Goal: Obtain resource: Obtain resource

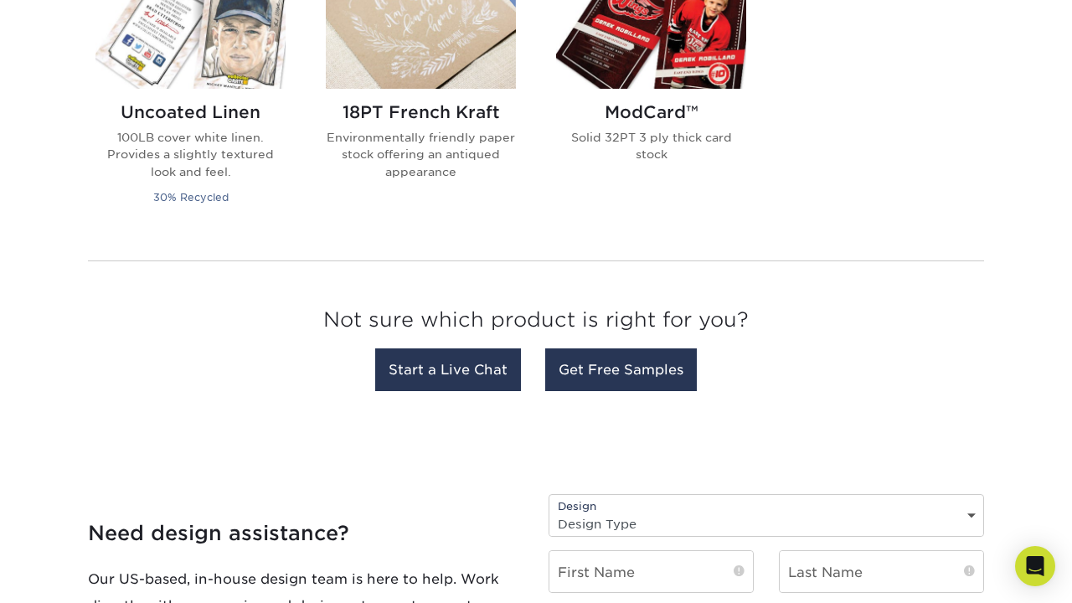
scroll to position [1437, 0]
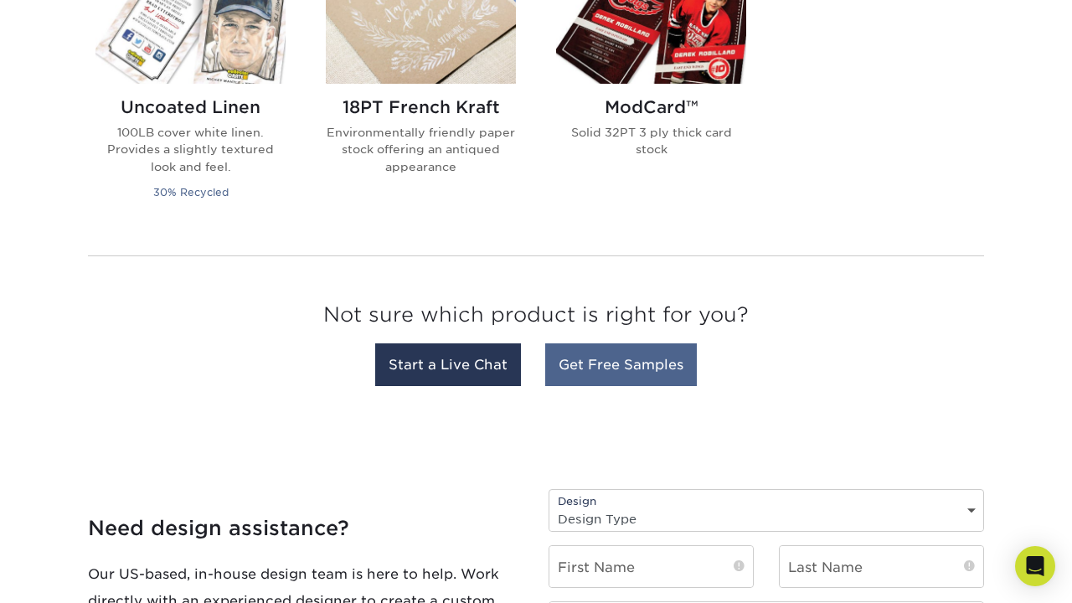
click at [599, 357] on link "Get Free Samples" at bounding box center [621, 364] width 152 height 43
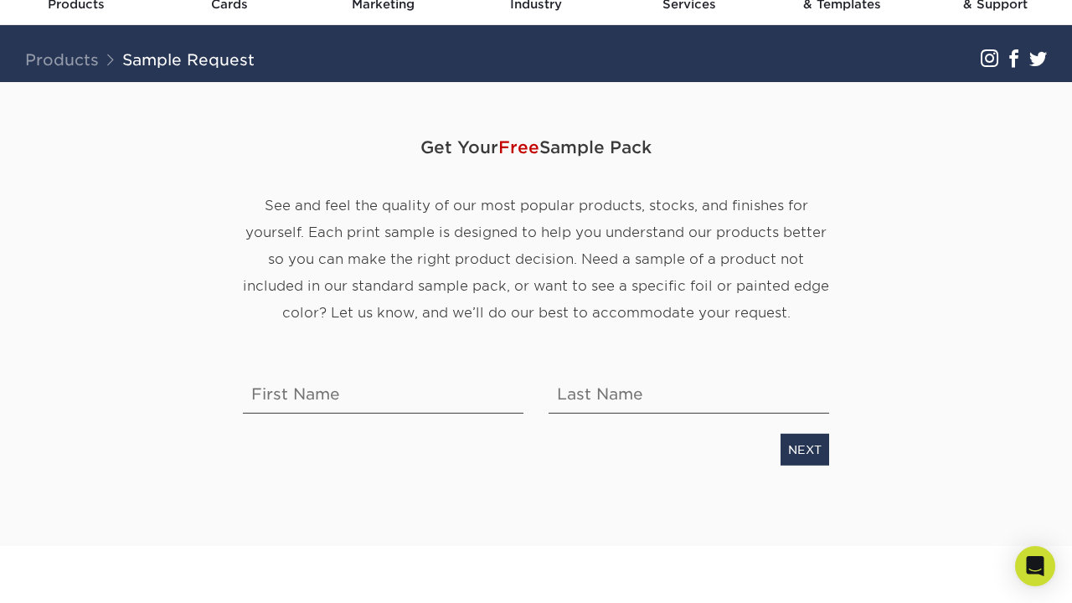
scroll to position [85, 0]
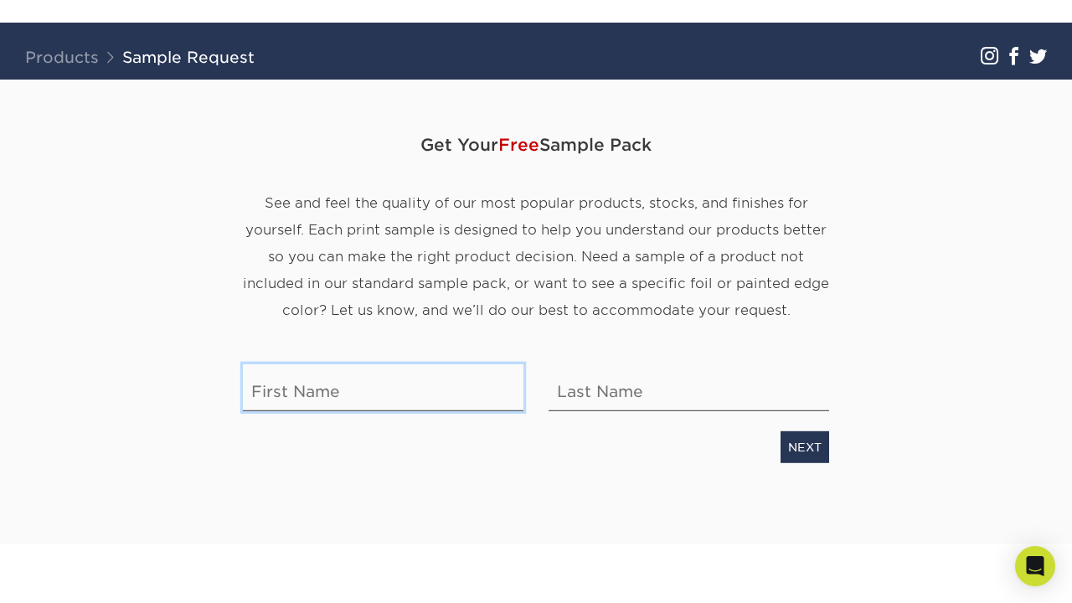
click at [342, 381] on input "text" at bounding box center [383, 386] width 280 height 47
type input "[PERSON_NAME]"
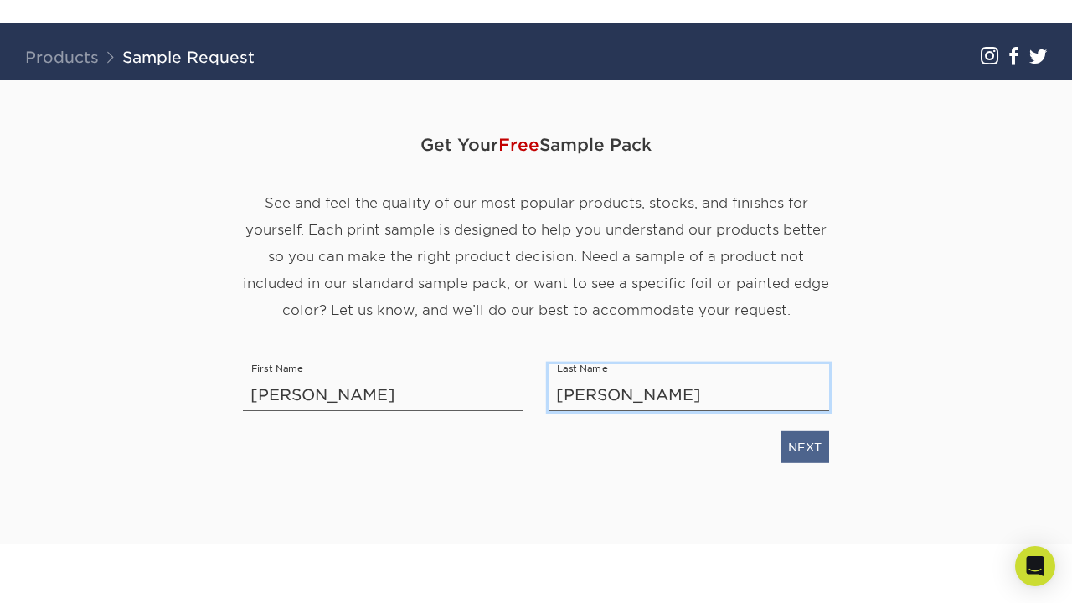
type input "[PERSON_NAME]"
click at [799, 459] on link "NEXT" at bounding box center [804, 446] width 49 height 32
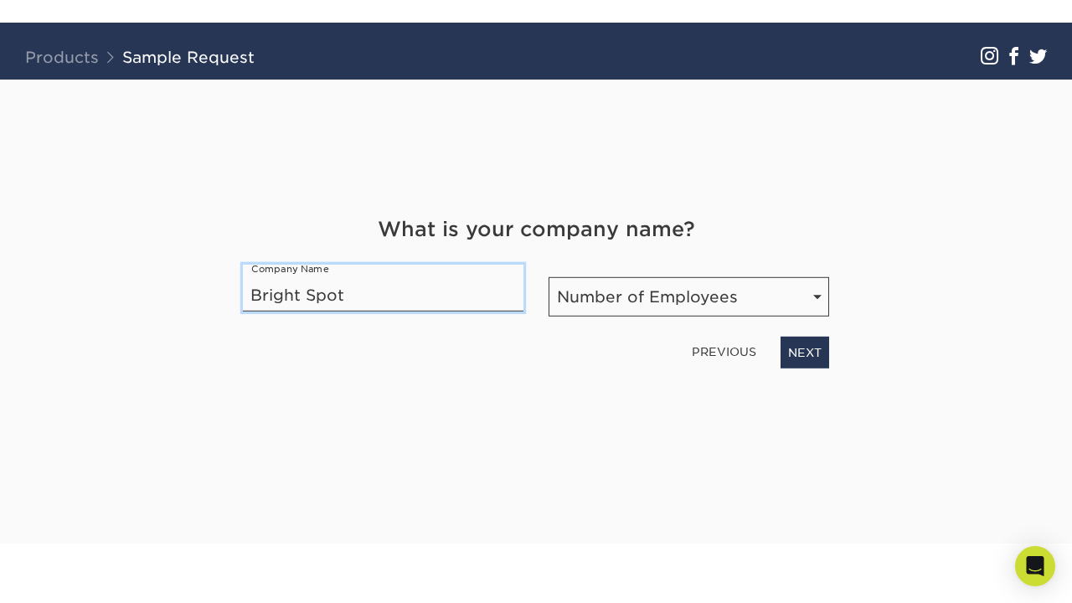
type input "Bright Spot"
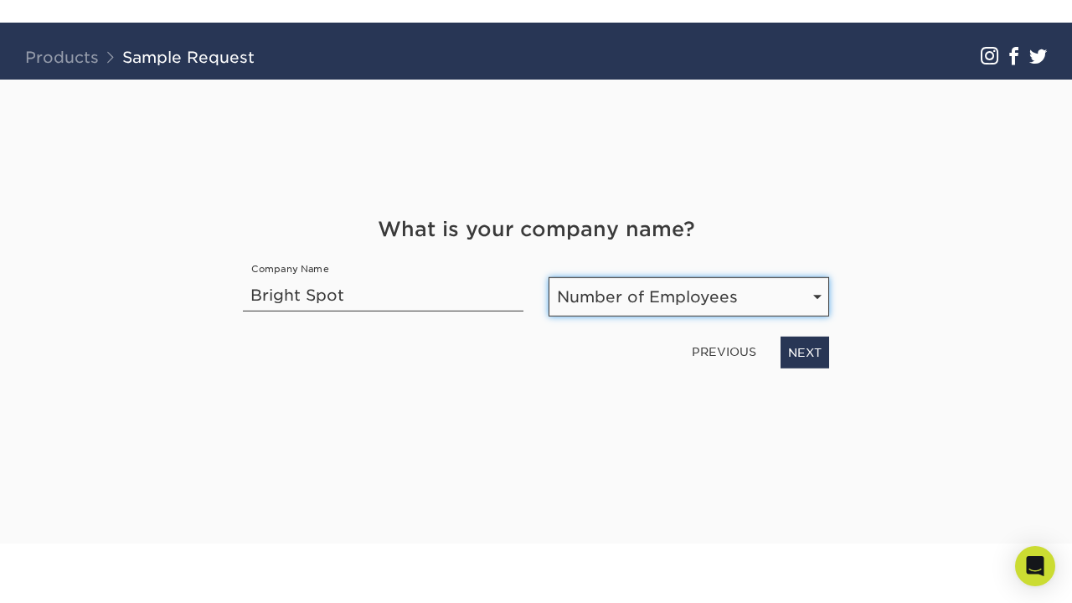
select select "Self-employed"
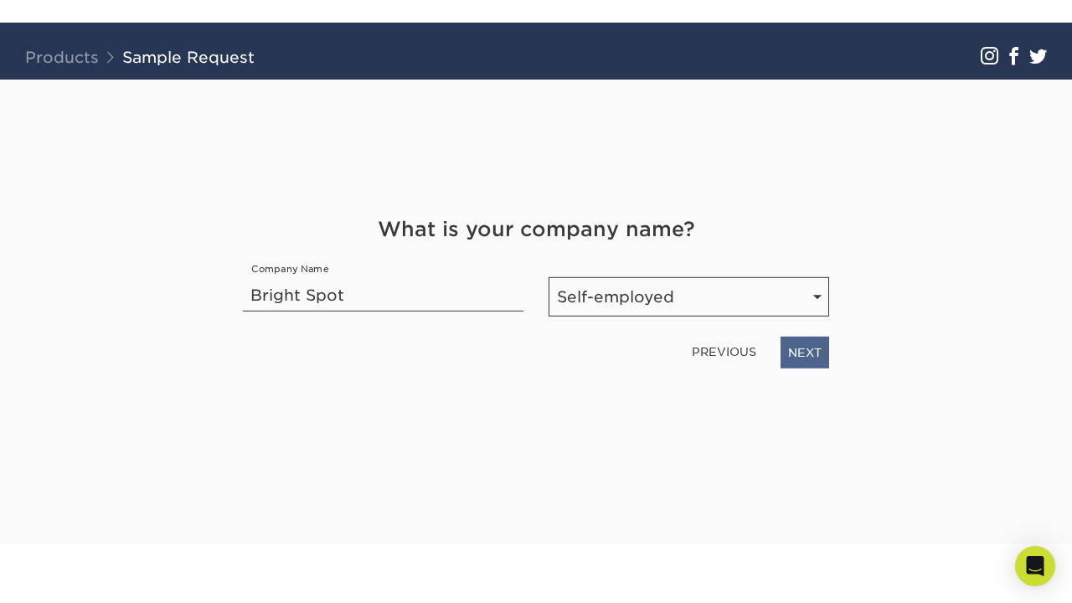
click at [796, 349] on link "NEXT" at bounding box center [804, 352] width 49 height 32
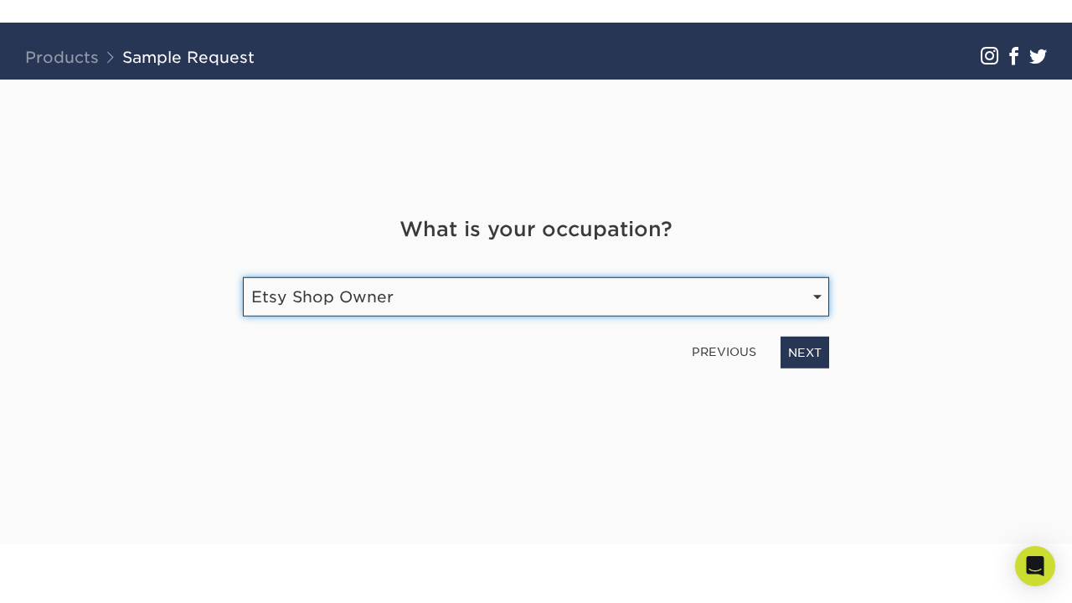
select select "Print"
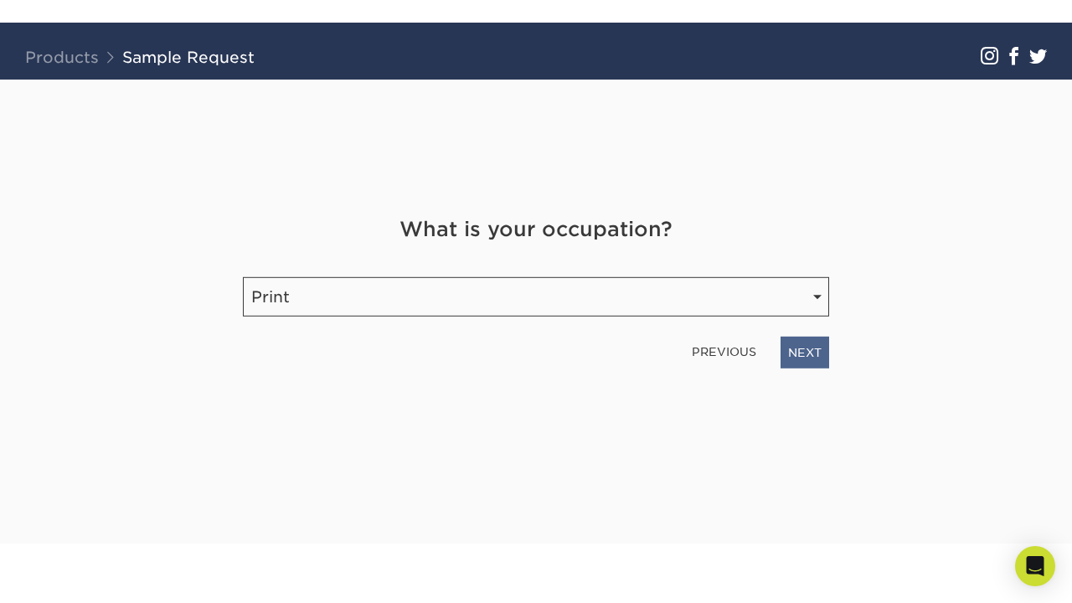
click at [801, 352] on link "NEXT" at bounding box center [804, 352] width 49 height 32
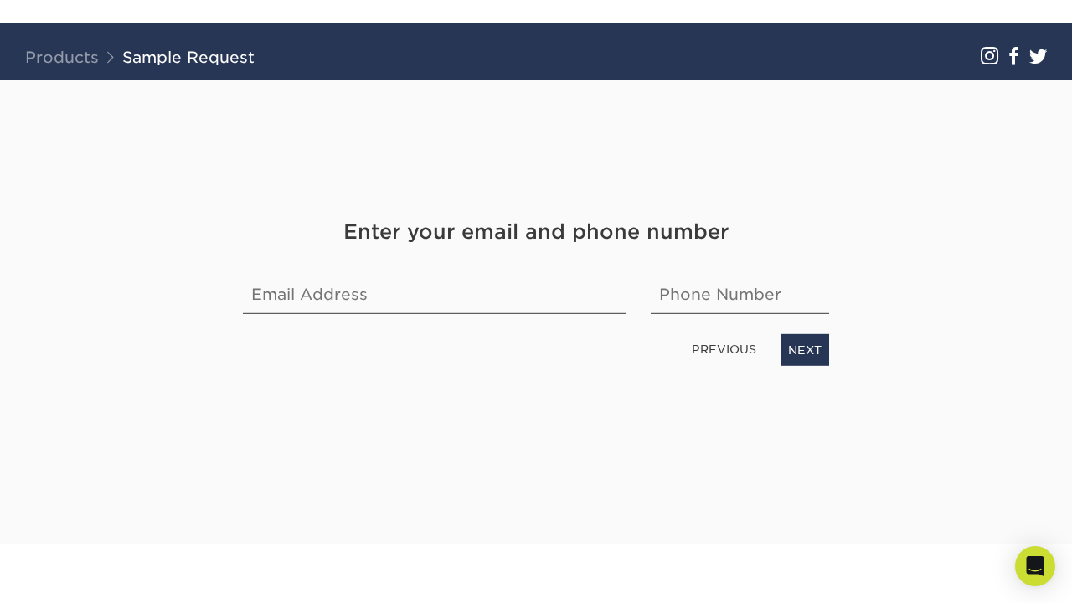
click at [660, 379] on div "Get Your Free Sample Pack See and feel the quality of our most popular products…" at bounding box center [536, 292] width 586 height 424
click at [473, 301] on input "email" at bounding box center [434, 289] width 383 height 47
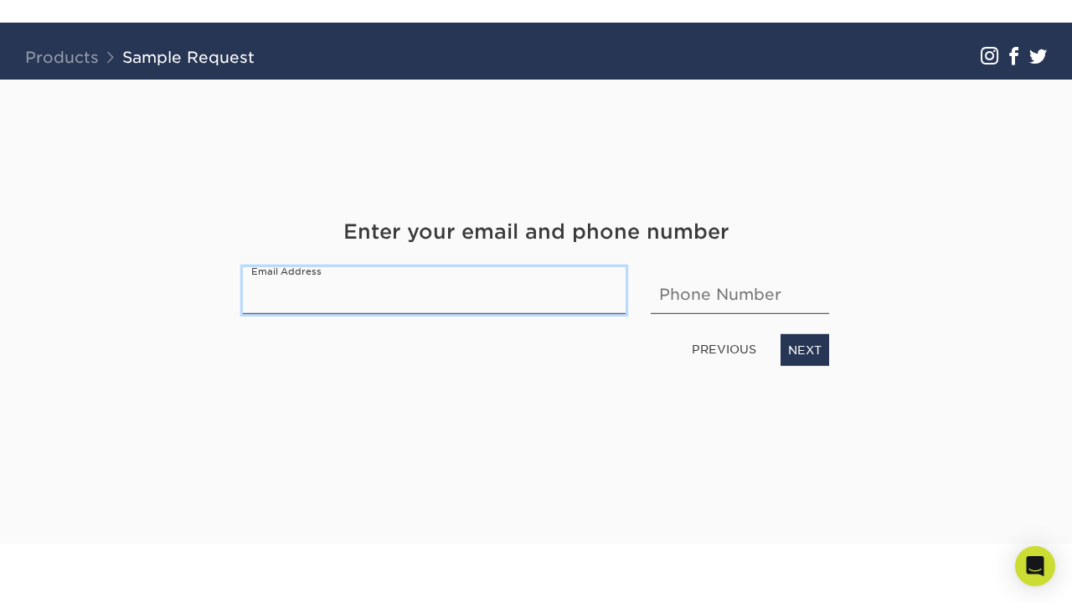
type input "[PERSON_NAME][DOMAIN_NAME][EMAIL_ADDRESS][DOMAIN_NAME]"
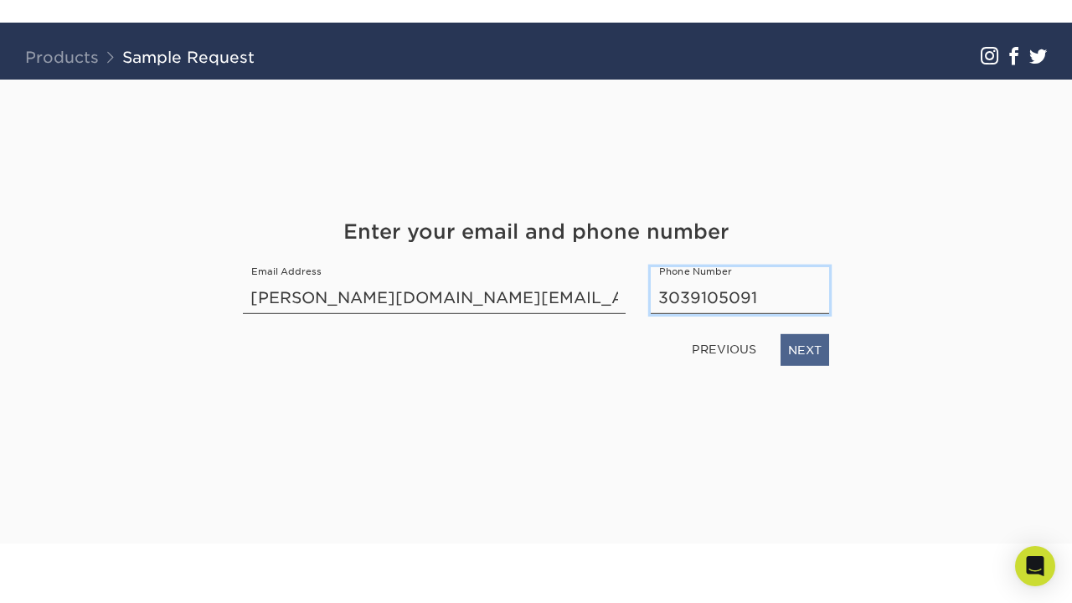
type input "3039105091"
click at [818, 356] on link "NEXT" at bounding box center [804, 349] width 49 height 32
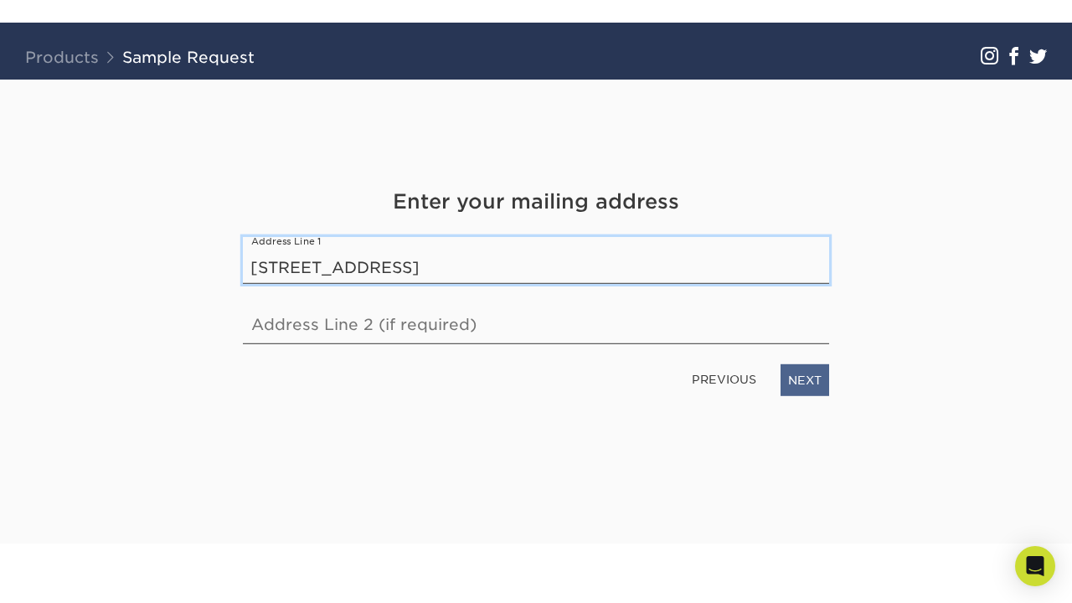
type input "[STREET_ADDRESS]"
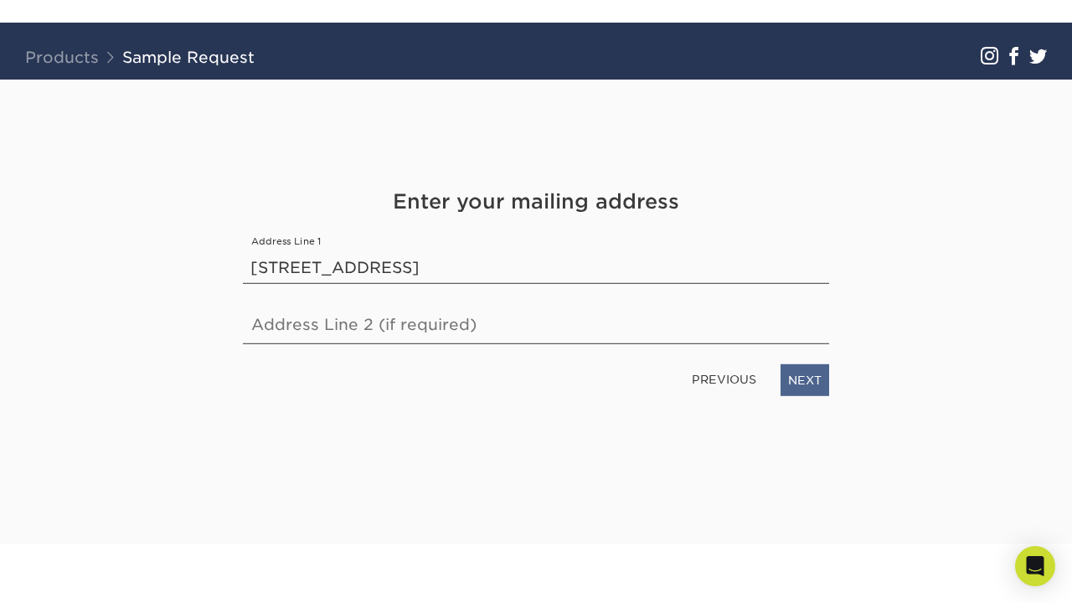
click at [794, 377] on link "NEXT" at bounding box center [804, 379] width 49 height 32
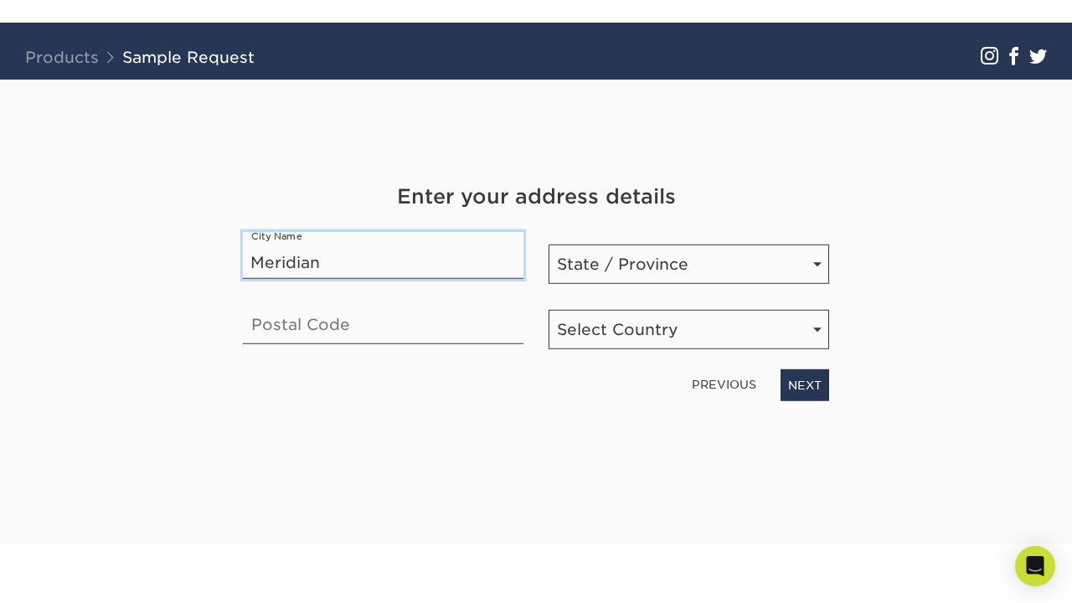
type input "Meridian"
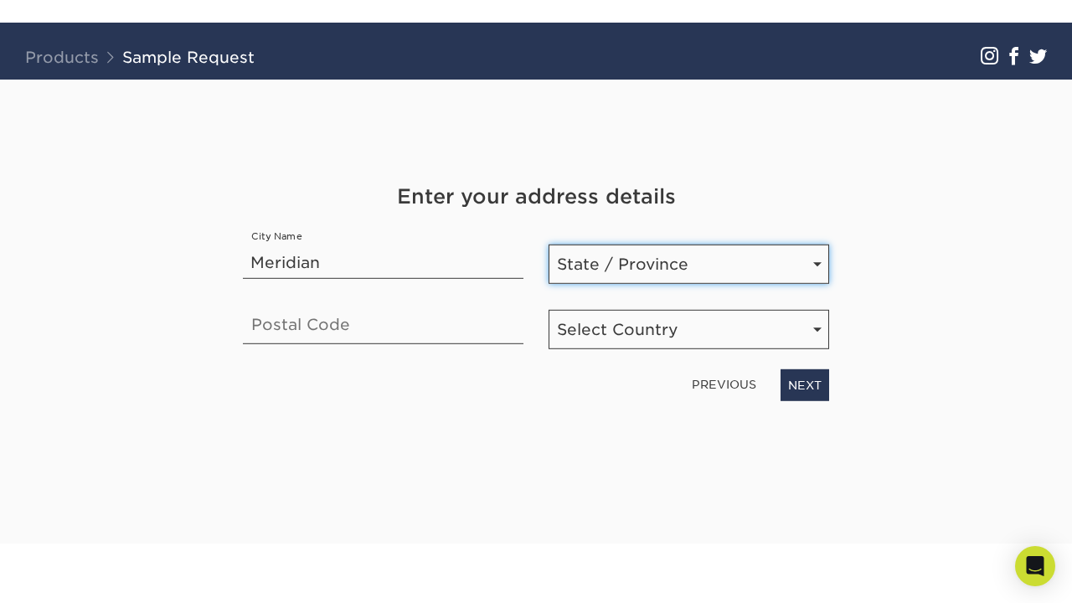
select select "ID"
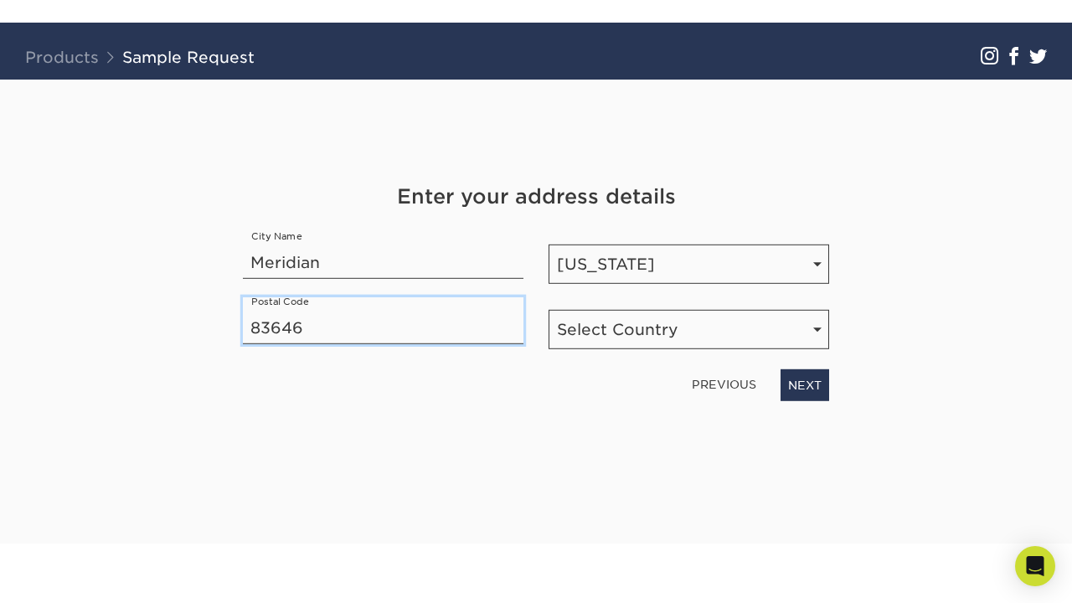
type input "83646"
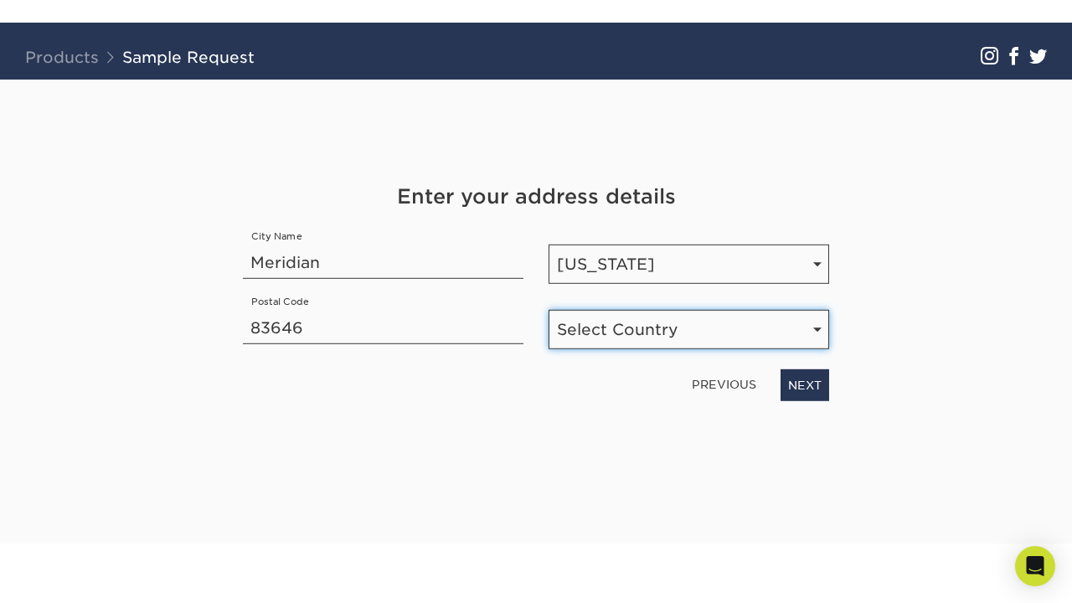
select select "US"
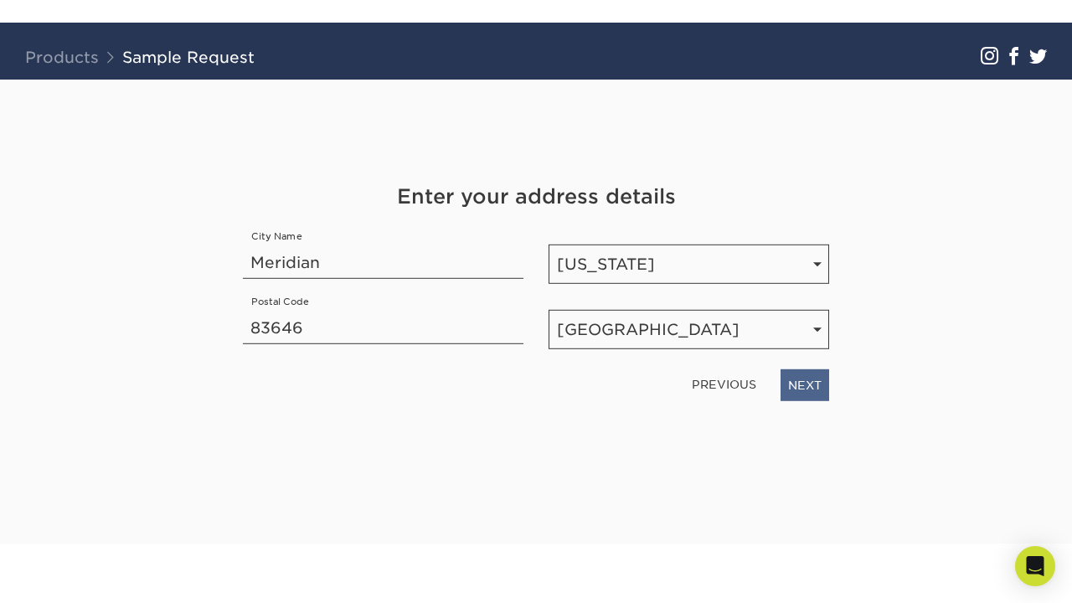
click at [804, 379] on link "NEXT" at bounding box center [804, 384] width 49 height 32
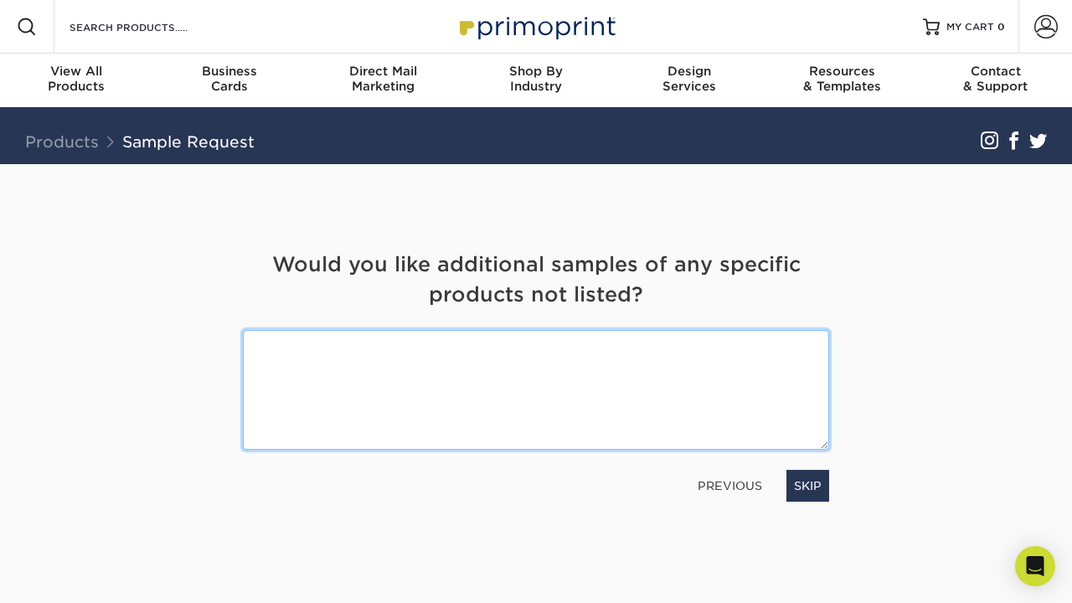
scroll to position [0, 0]
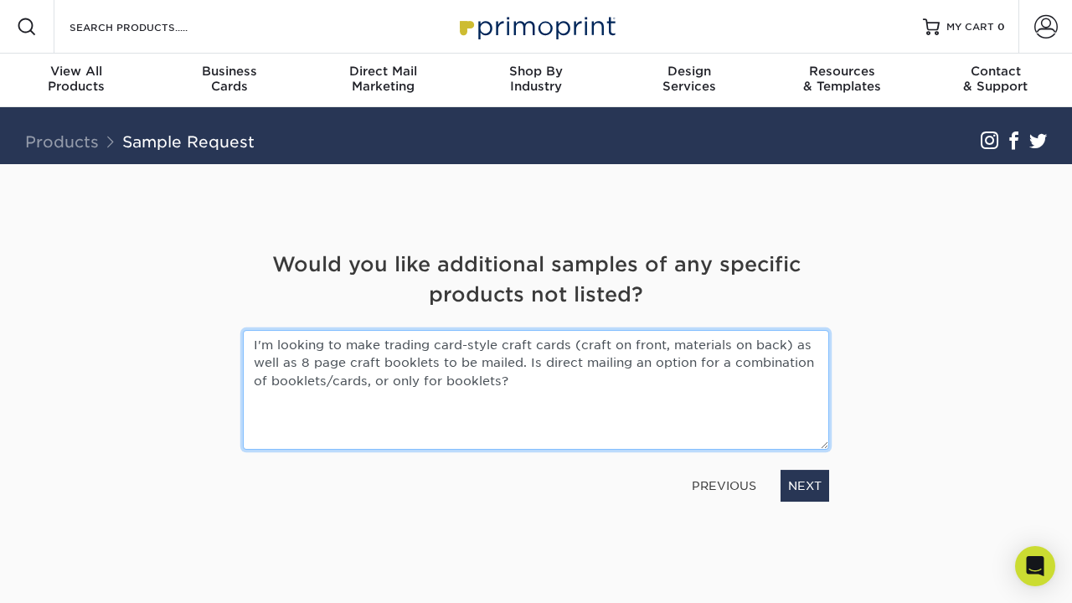
drag, startPoint x: 523, startPoint y: 392, endPoint x: 525, endPoint y: 363, distance: 28.5
click at [525, 363] on textarea "I'm looking to make trading card-style craft cards (craft on front, materials o…" at bounding box center [536, 390] width 586 height 120
click at [275, 386] on textarea "I'm looking to make trading card-style craft cards (craft on front, materials o…" at bounding box center [536, 390] width 586 height 120
click at [617, 378] on textarea "I'm looking to make trading card-style craft cards (craft on front, materials o…" at bounding box center [536, 390] width 586 height 120
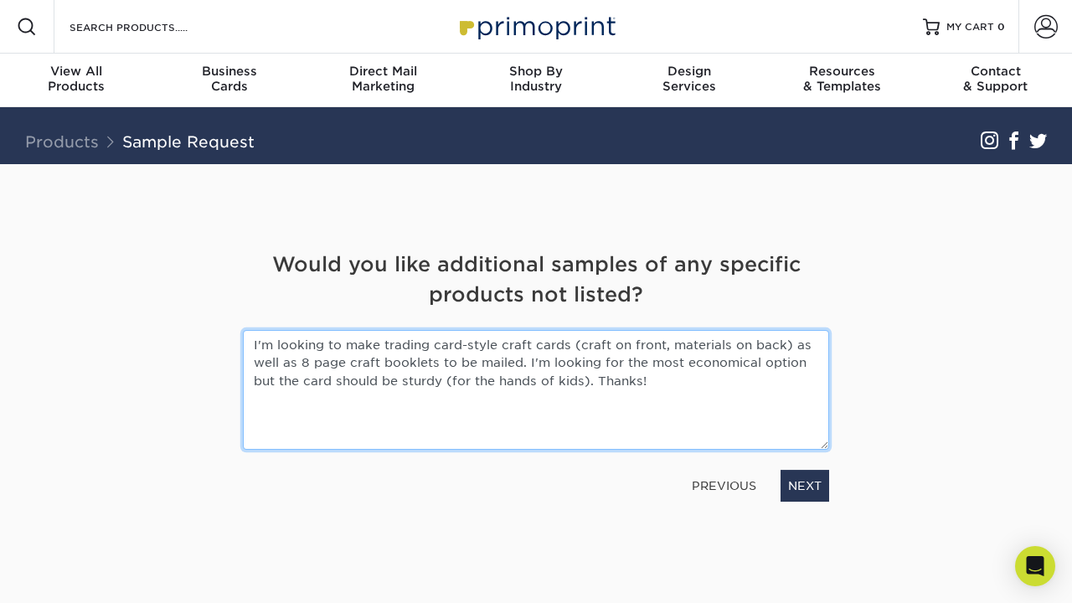
click at [594, 383] on textarea "I'm looking to make trading card-style craft cards (craft on front, materials o…" at bounding box center [536, 390] width 586 height 120
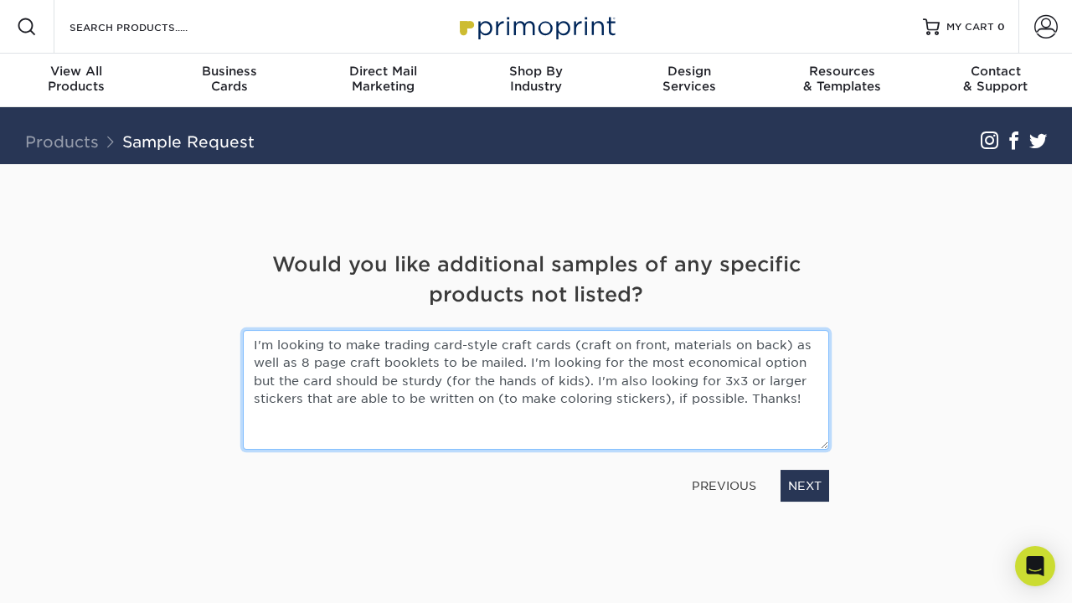
drag, startPoint x: 807, startPoint y: 395, endPoint x: 237, endPoint y: 342, distance: 572.6
click at [237, 342] on div "I'm looking to make trading card-style craft cards (craft on front, materials o…" at bounding box center [535, 390] width 611 height 120
type textarea "I'm looking to make trading card-style craft cards (craft on front, materials o…"
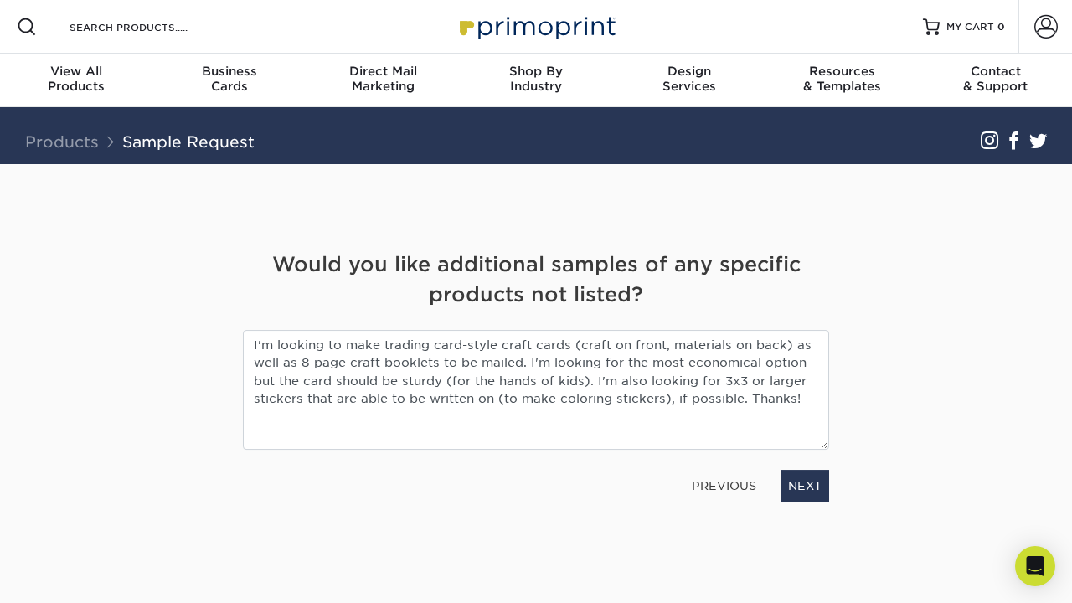
click at [437, 463] on div "PREVIOUS NEXT" at bounding box center [535, 482] width 611 height 39
click at [794, 486] on link "NEXT" at bounding box center [804, 486] width 49 height 32
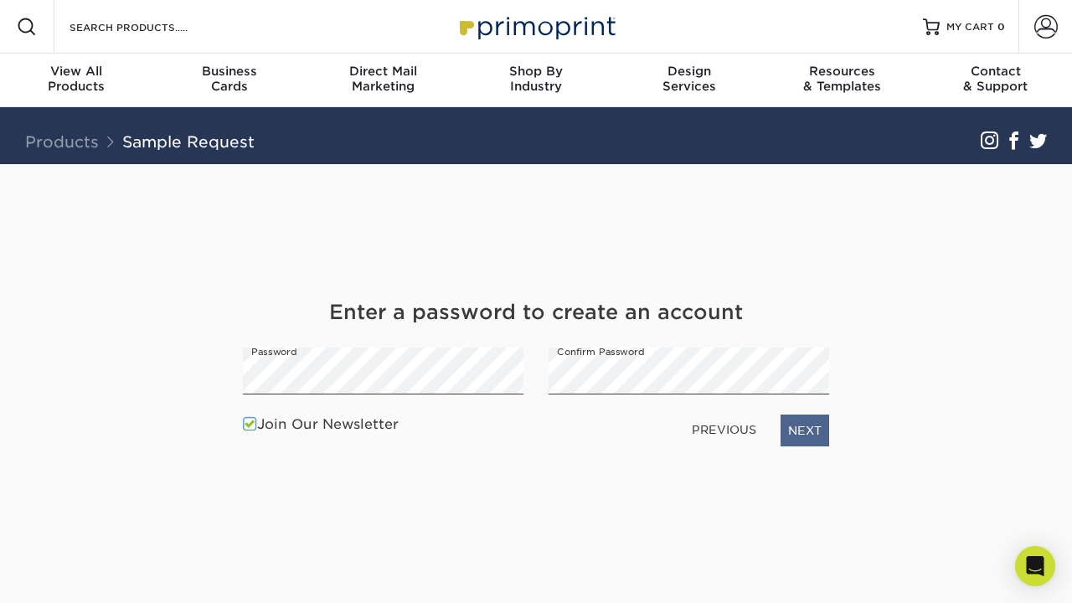
click at [802, 440] on link "NEXT" at bounding box center [804, 430] width 49 height 32
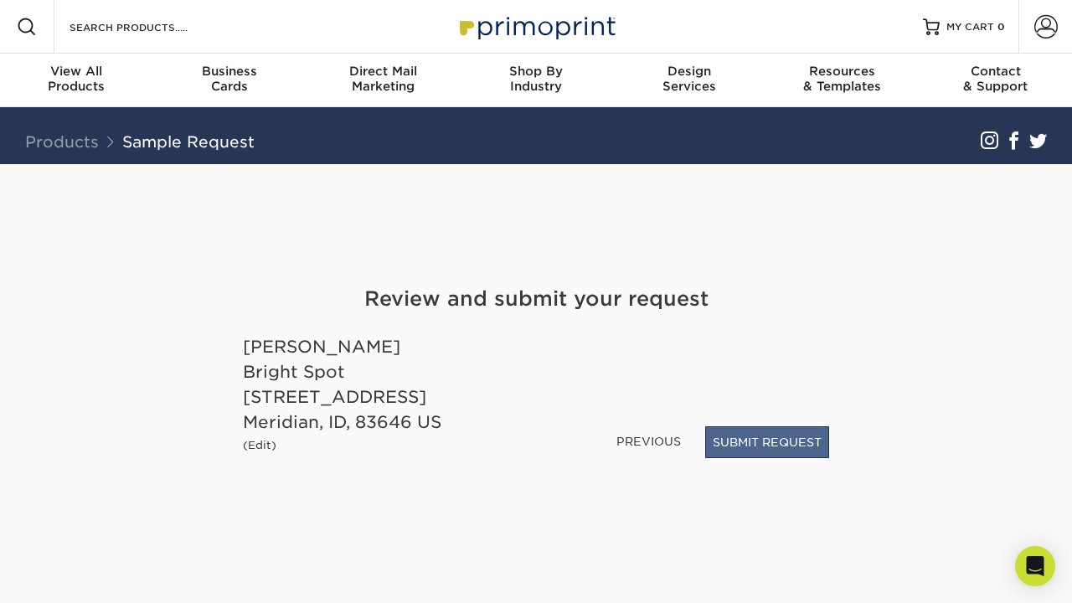
click at [751, 442] on button "SUBMIT REQUEST" at bounding box center [767, 442] width 124 height 32
